Goal: Task Accomplishment & Management: Manage account settings

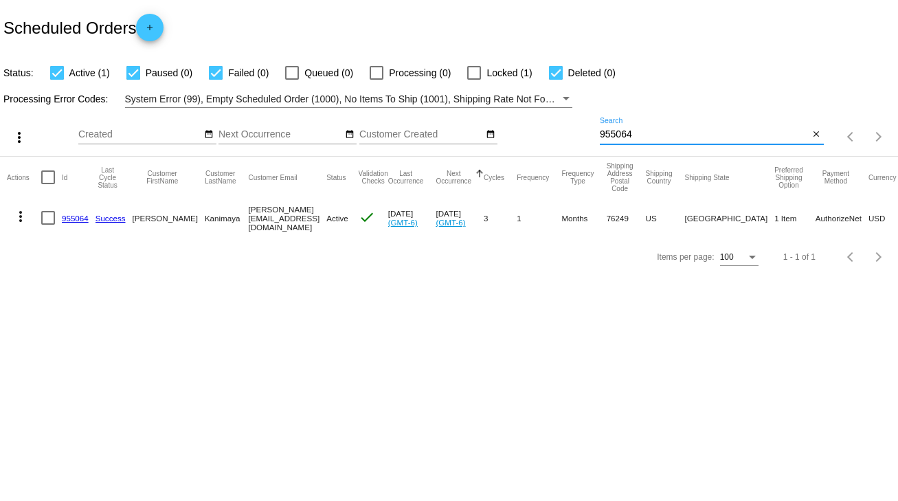
drag, startPoint x: 628, startPoint y: 133, endPoint x: 592, endPoint y: 133, distance: 36.4
click at [592, 133] on div "more_vert Sep Jan Feb Mar [DATE]" at bounding box center [449, 132] width 898 height 49
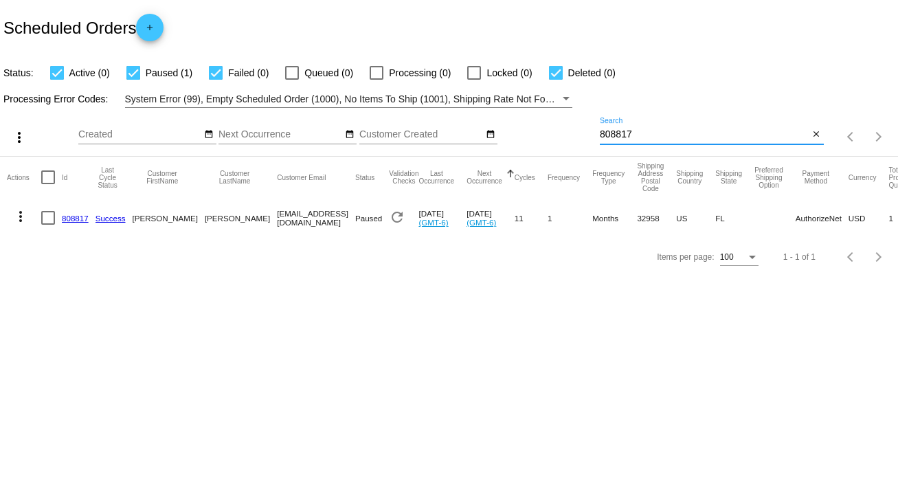
type input "808817"
click at [50, 215] on div at bounding box center [48, 218] width 14 height 14
click at [48, 225] on input "checkbox" at bounding box center [47, 225] width 1 height 1
checkbox input "true"
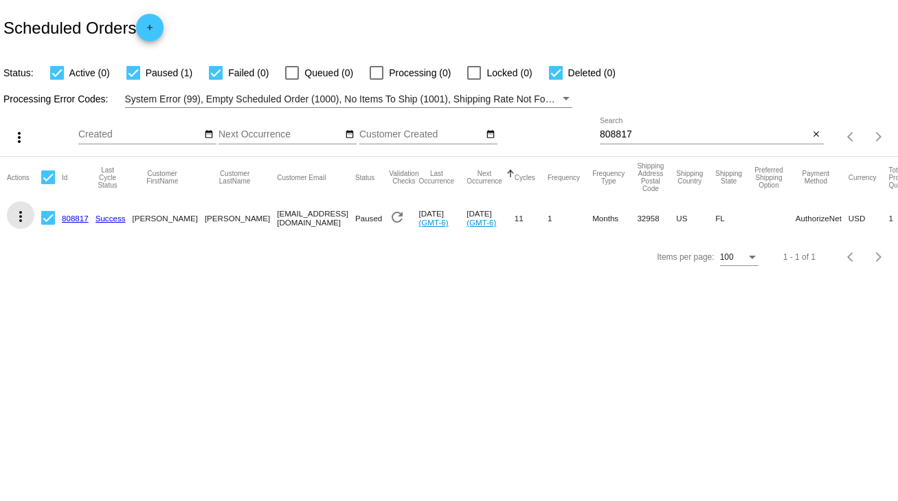
click at [21, 215] on mat-icon "more_vert" at bounding box center [20, 216] width 16 height 16
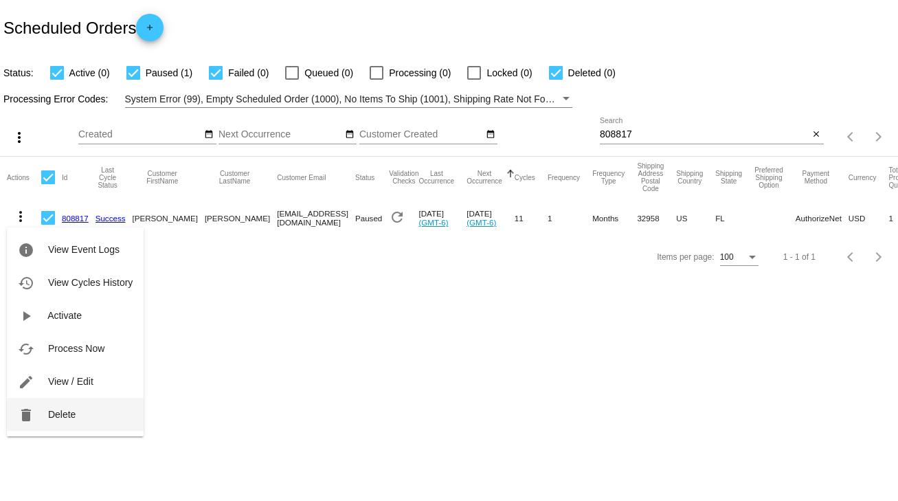
click at [63, 412] on span "Delete" at bounding box center [61, 414] width 27 height 11
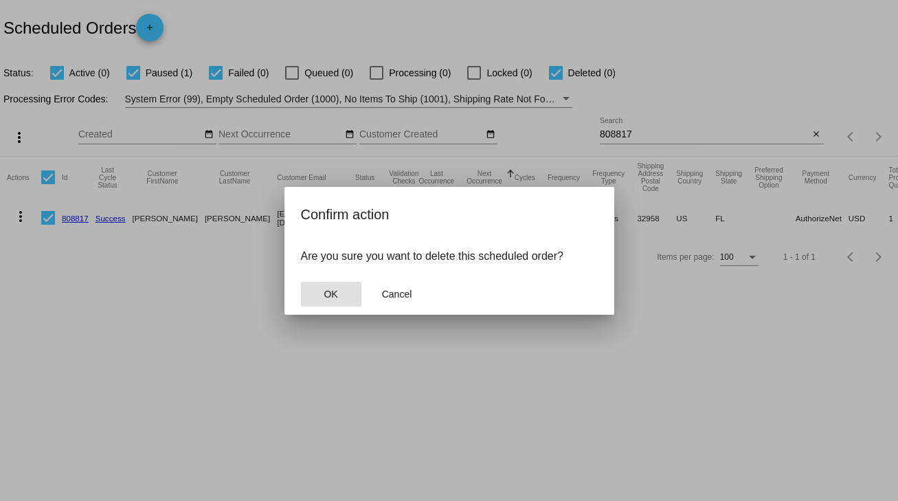
click at [333, 297] on span "OK" at bounding box center [331, 294] width 14 height 11
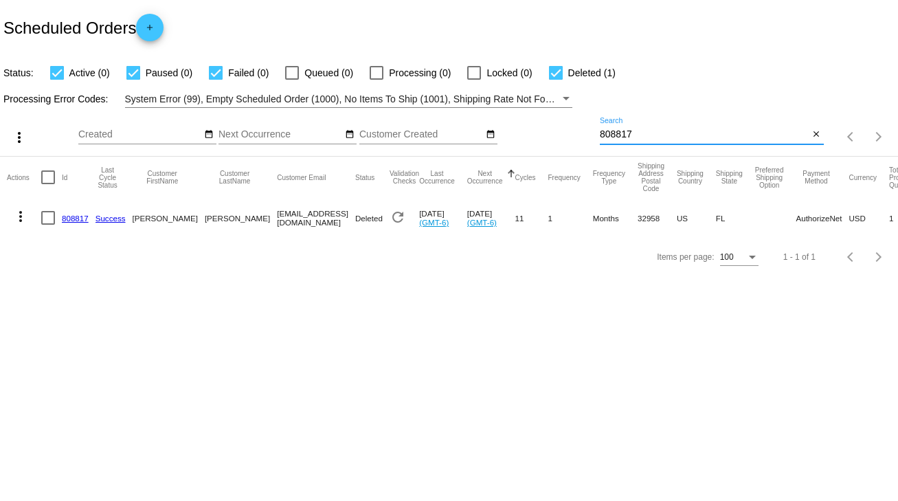
drag, startPoint x: 636, startPoint y: 129, endPoint x: 570, endPoint y: 138, distance: 66.6
click at [570, 138] on div "more_vert Sep Jan Feb Mar [DATE]" at bounding box center [449, 132] width 898 height 49
type input "903364"
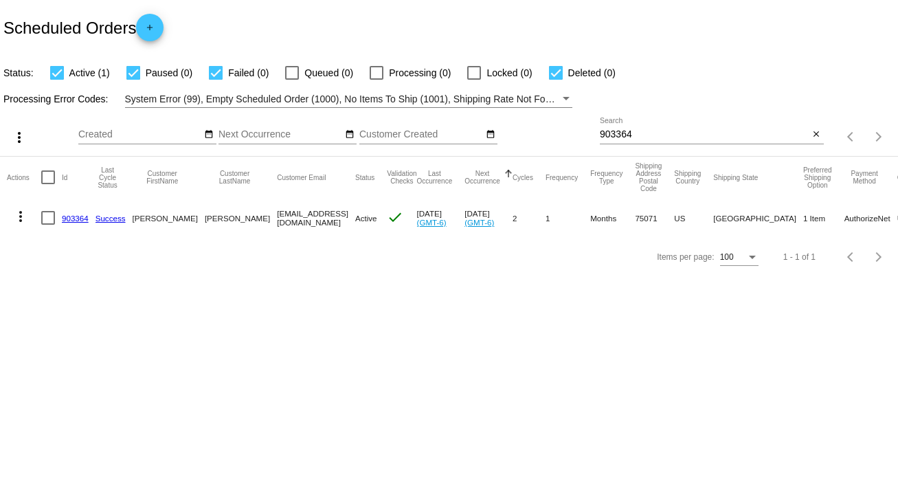
click at [80, 220] on link "903364" at bounding box center [75, 218] width 27 height 9
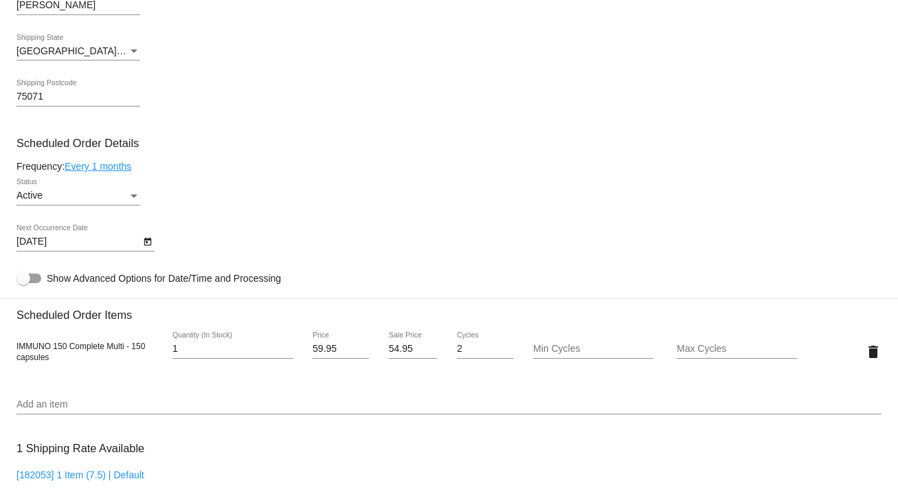
scroll to position [714, 0]
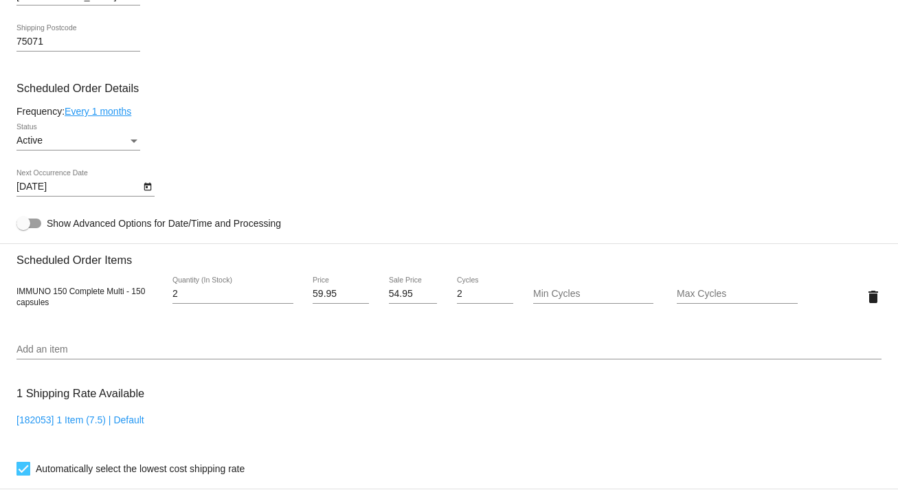
type input "2"
click at [283, 293] on input "2" at bounding box center [232, 294] width 121 height 11
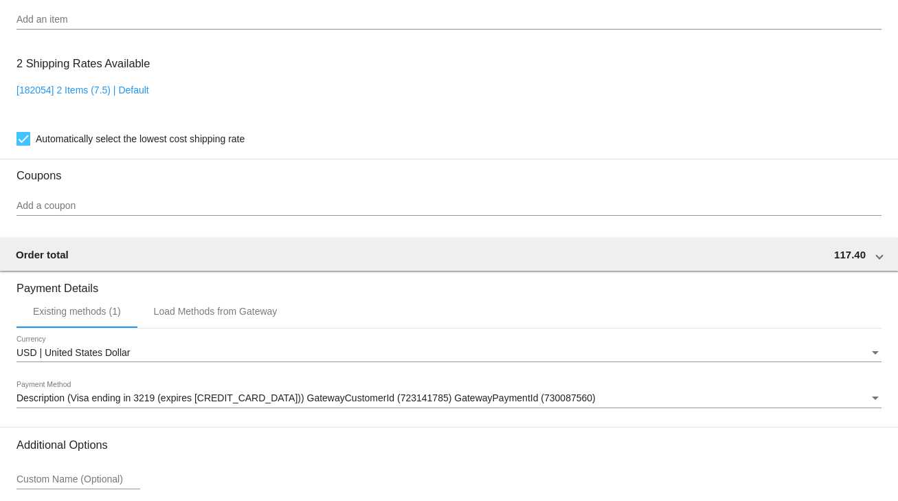
scroll to position [1169, 0]
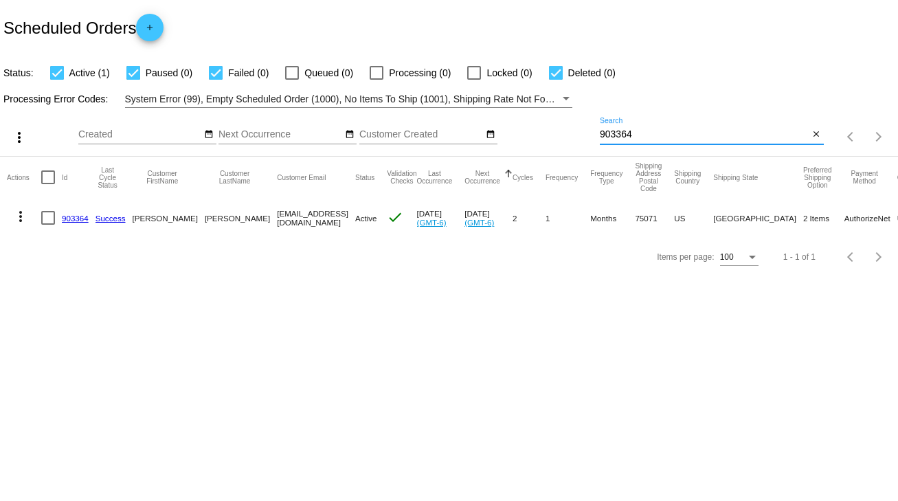
drag, startPoint x: 638, startPoint y: 133, endPoint x: 589, endPoint y: 134, distance: 48.1
click at [589, 134] on div "more_vert Sep Jan Feb Mar [DATE]" at bounding box center [449, 132] width 898 height 49
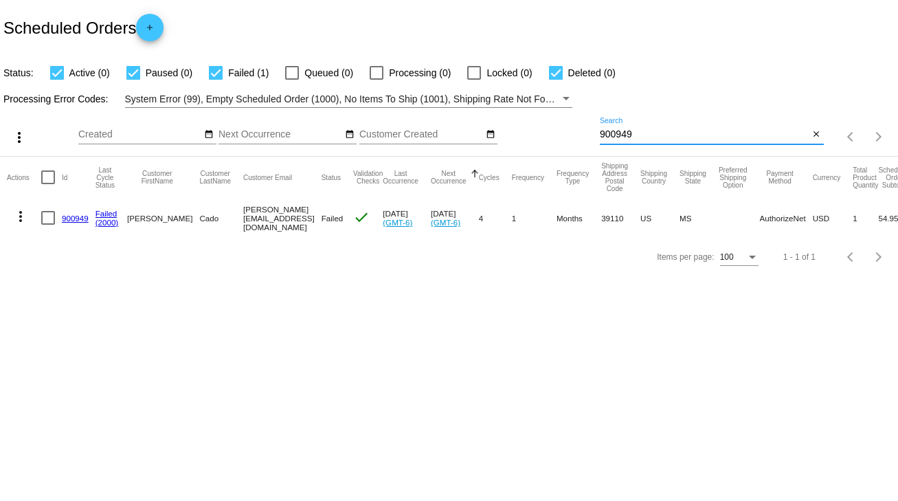
type input "900949"
click at [75, 220] on link "900949" at bounding box center [75, 218] width 27 height 9
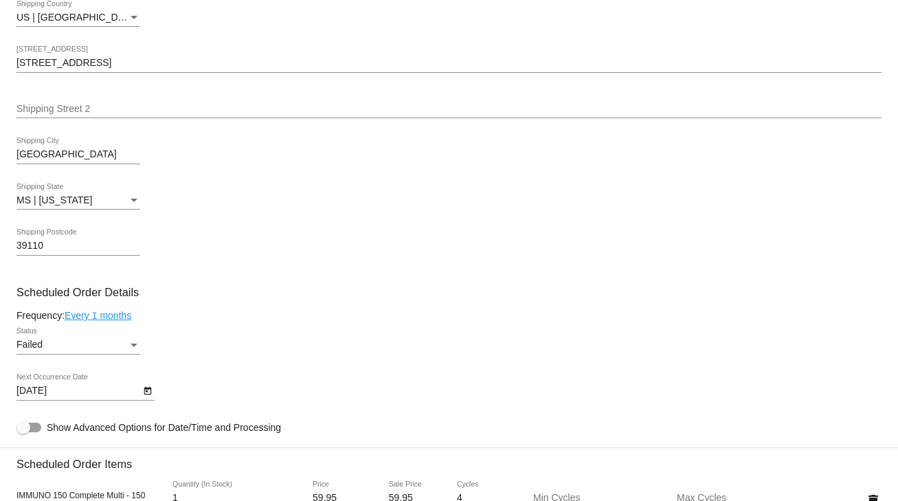
scroll to position [605, 0]
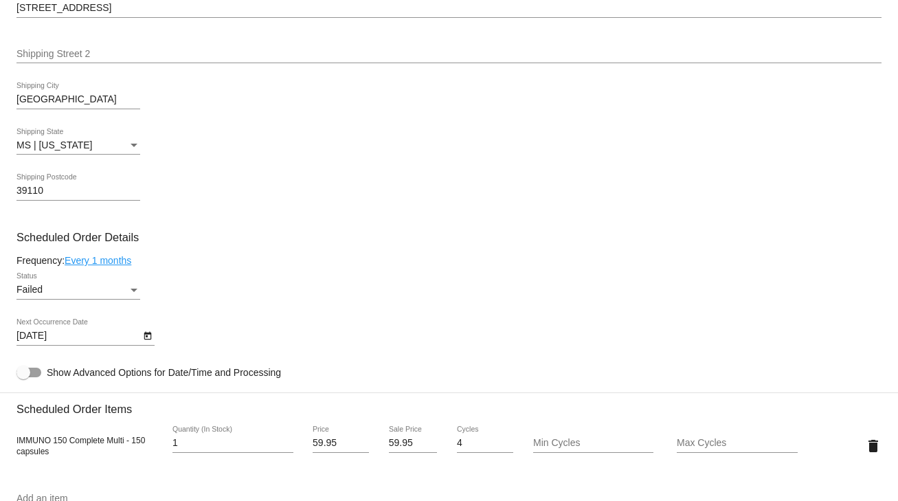
click at [115, 300] on div "Failed Status" at bounding box center [78, 286] width 124 height 27
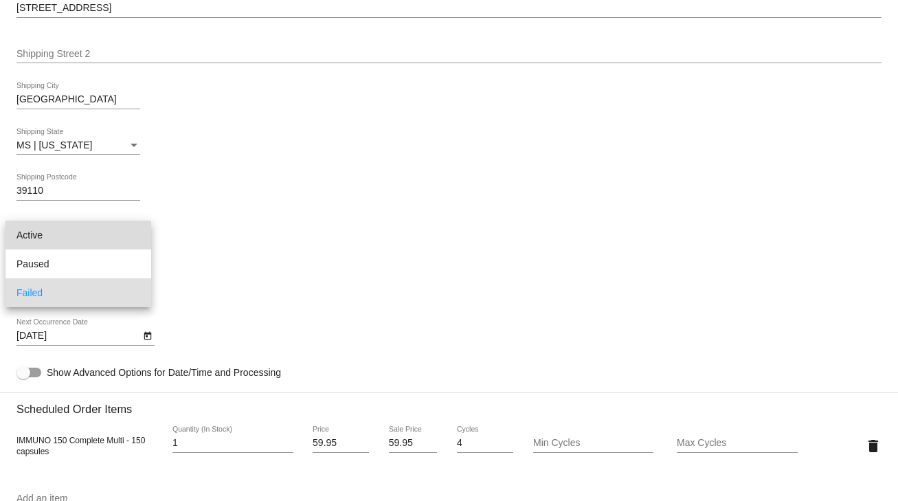
click at [41, 234] on span "Active" at bounding box center [78, 235] width 124 height 29
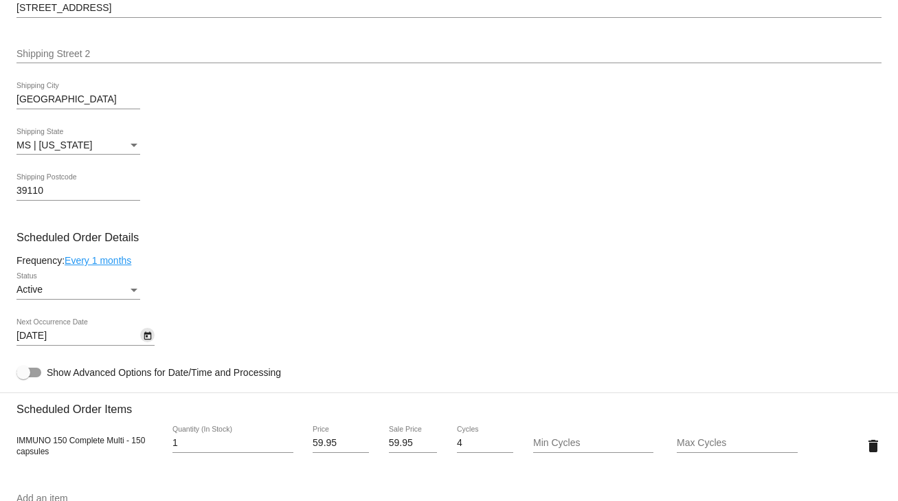
click at [148, 339] on icon "Open calendar" at bounding box center [148, 336] width 10 height 16
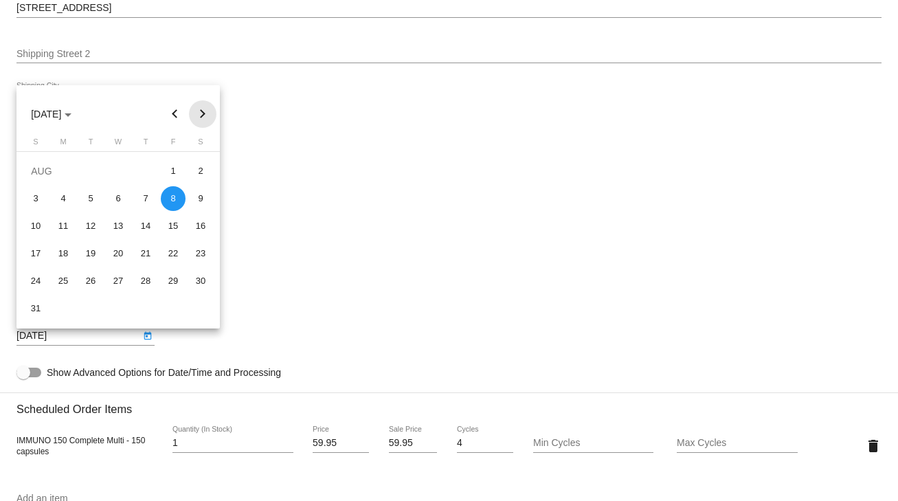
click at [201, 117] on button "Next month" at bounding box center [202, 113] width 27 height 27
click at [173, 247] on div "24" at bounding box center [173, 253] width 25 height 25
type input "10/24/2025"
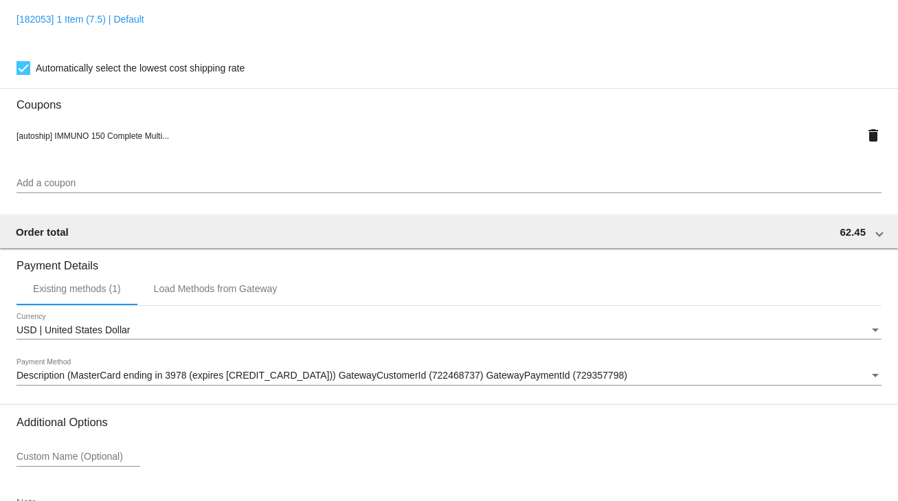
scroll to position [1256, 0]
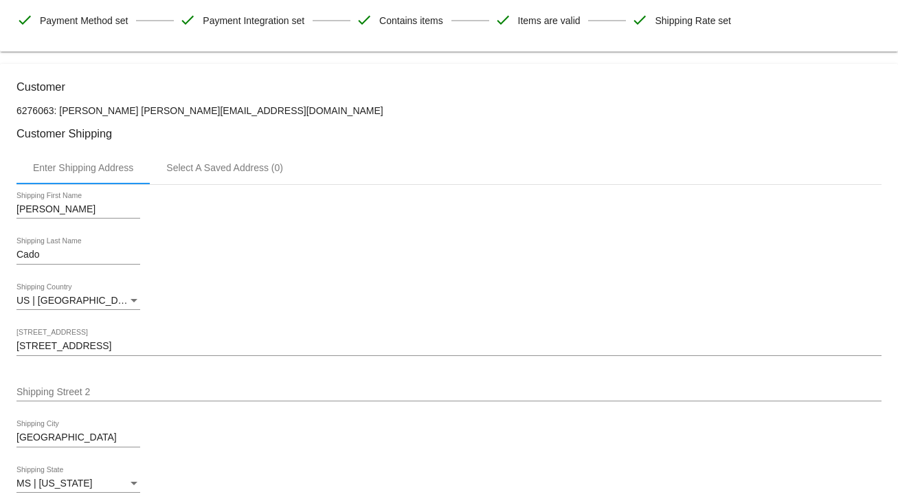
scroll to position [0, 0]
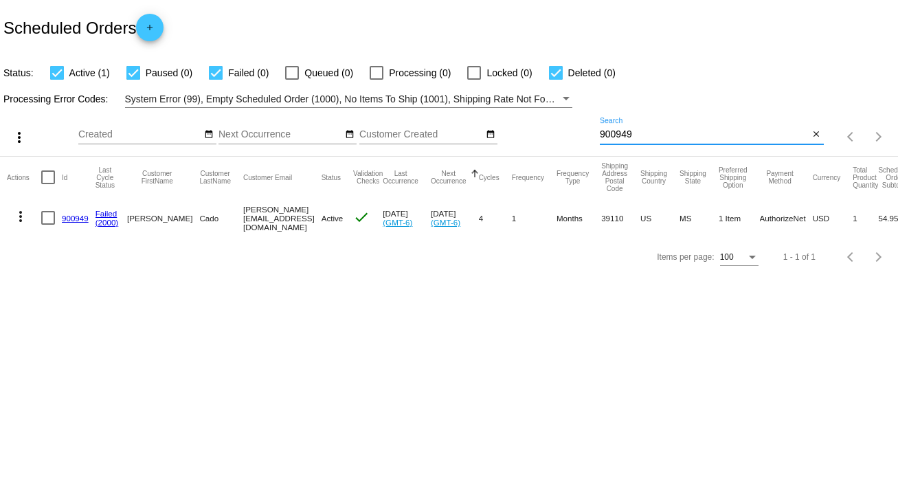
drag, startPoint x: 644, startPoint y: 128, endPoint x: 561, endPoint y: 138, distance: 83.7
click at [561, 138] on div "more_vert Sep Jan Feb Mar [DATE]" at bounding box center [449, 132] width 898 height 49
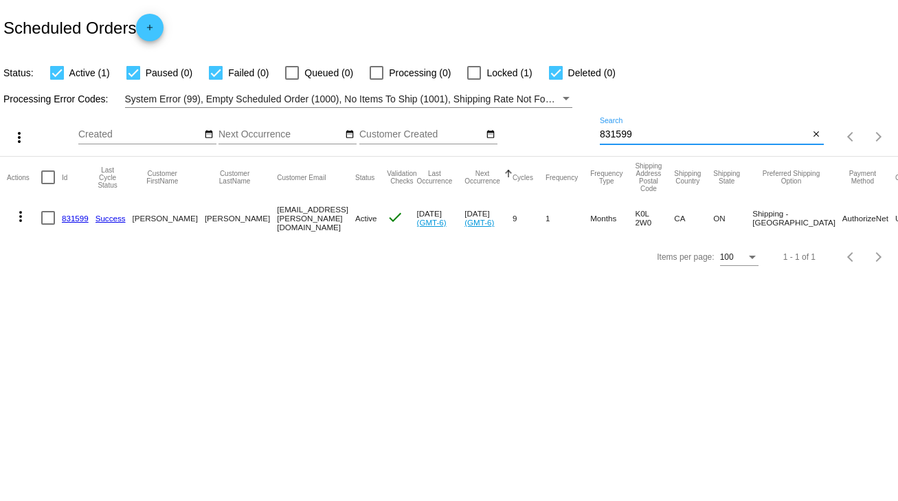
type input "831599"
click at [75, 216] on link "831599" at bounding box center [75, 218] width 27 height 9
